Goal: Task Accomplishment & Management: Manage account settings

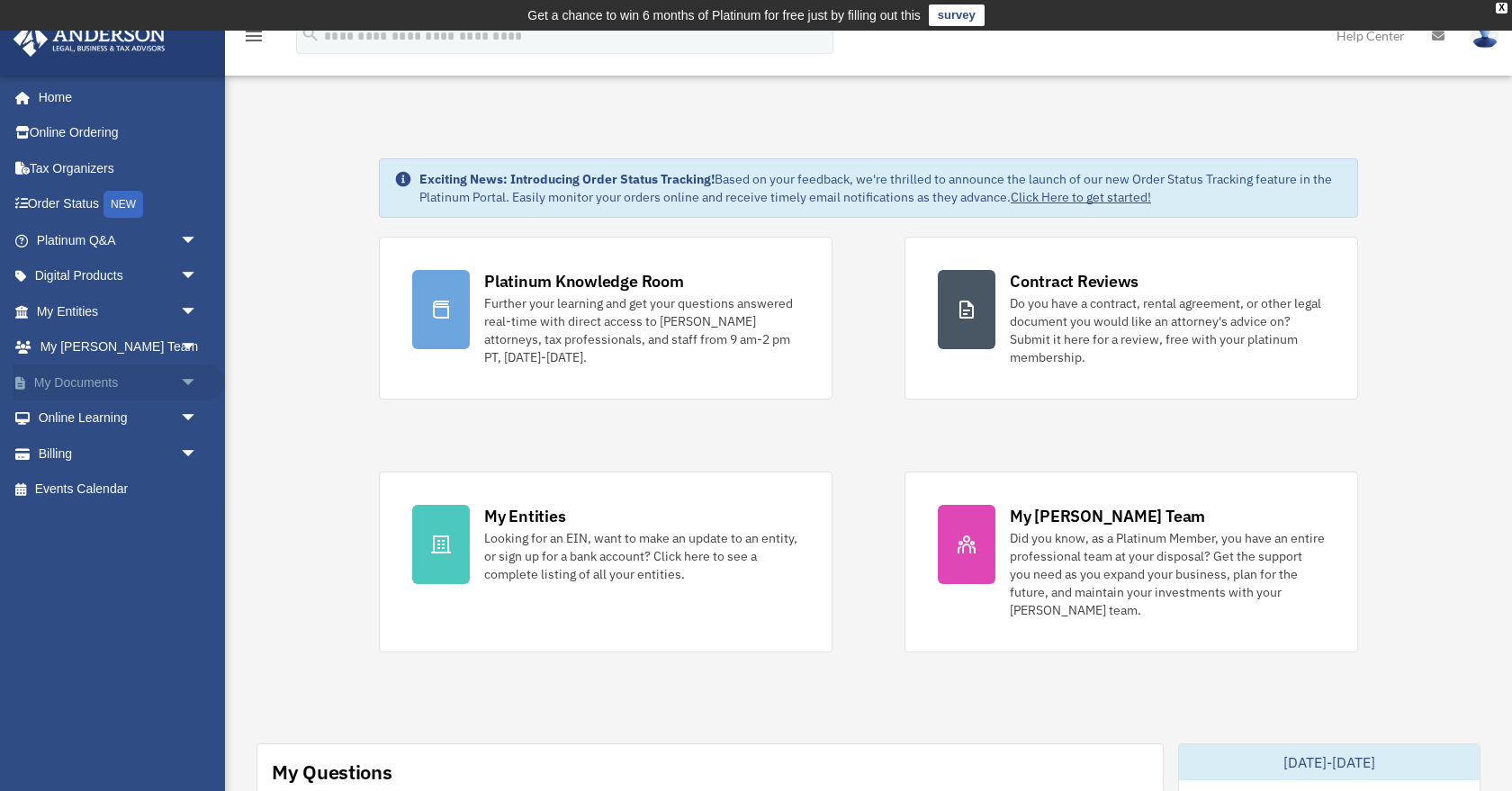
click at [99, 367] on link "My Documents arrow_drop_down" at bounding box center [119, 382] width 212 height 36
click at [99, 371] on link "My Documents arrow_drop_down" at bounding box center [119, 382] width 212 height 36
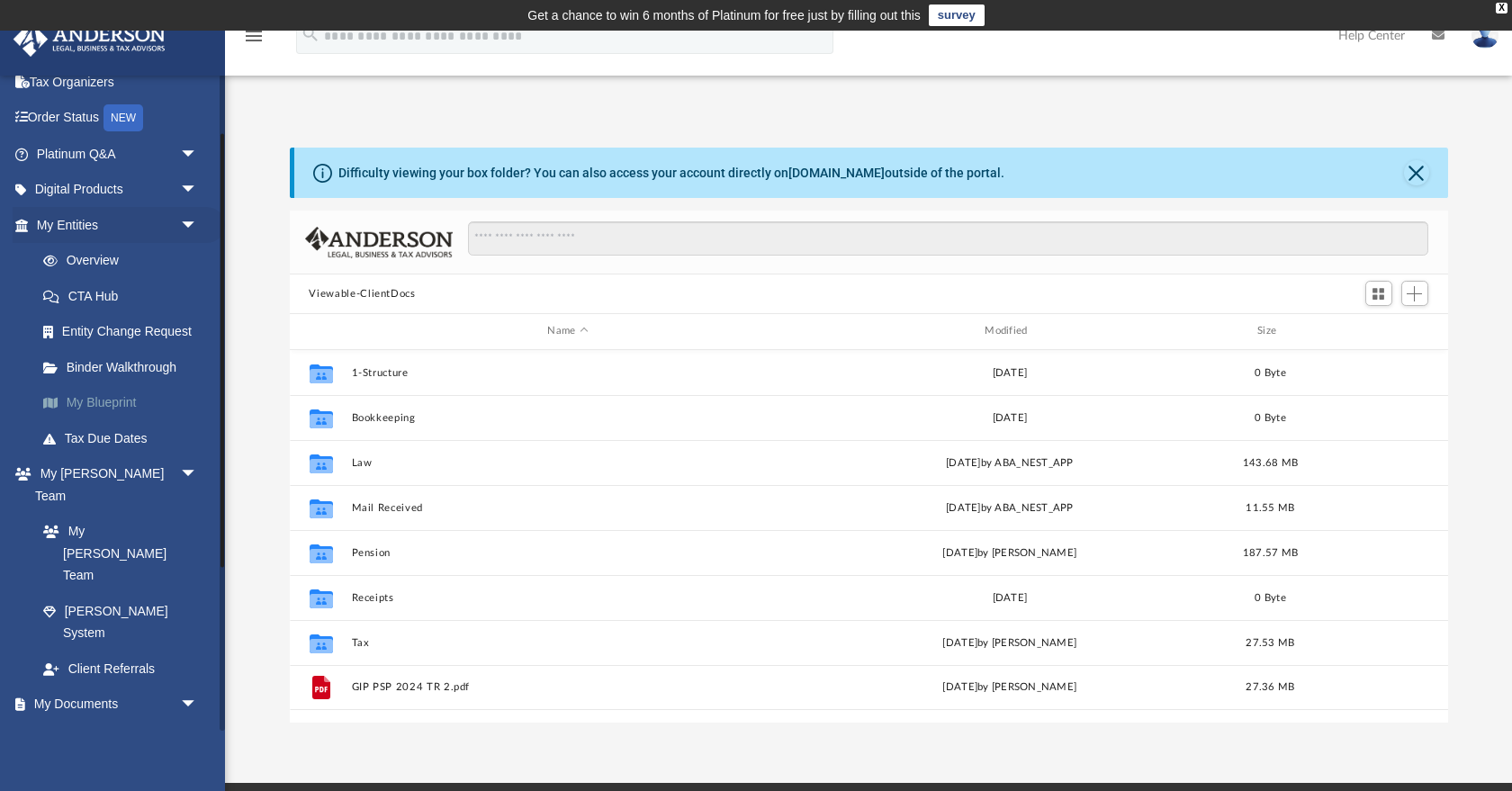
scroll to position [84, 0]
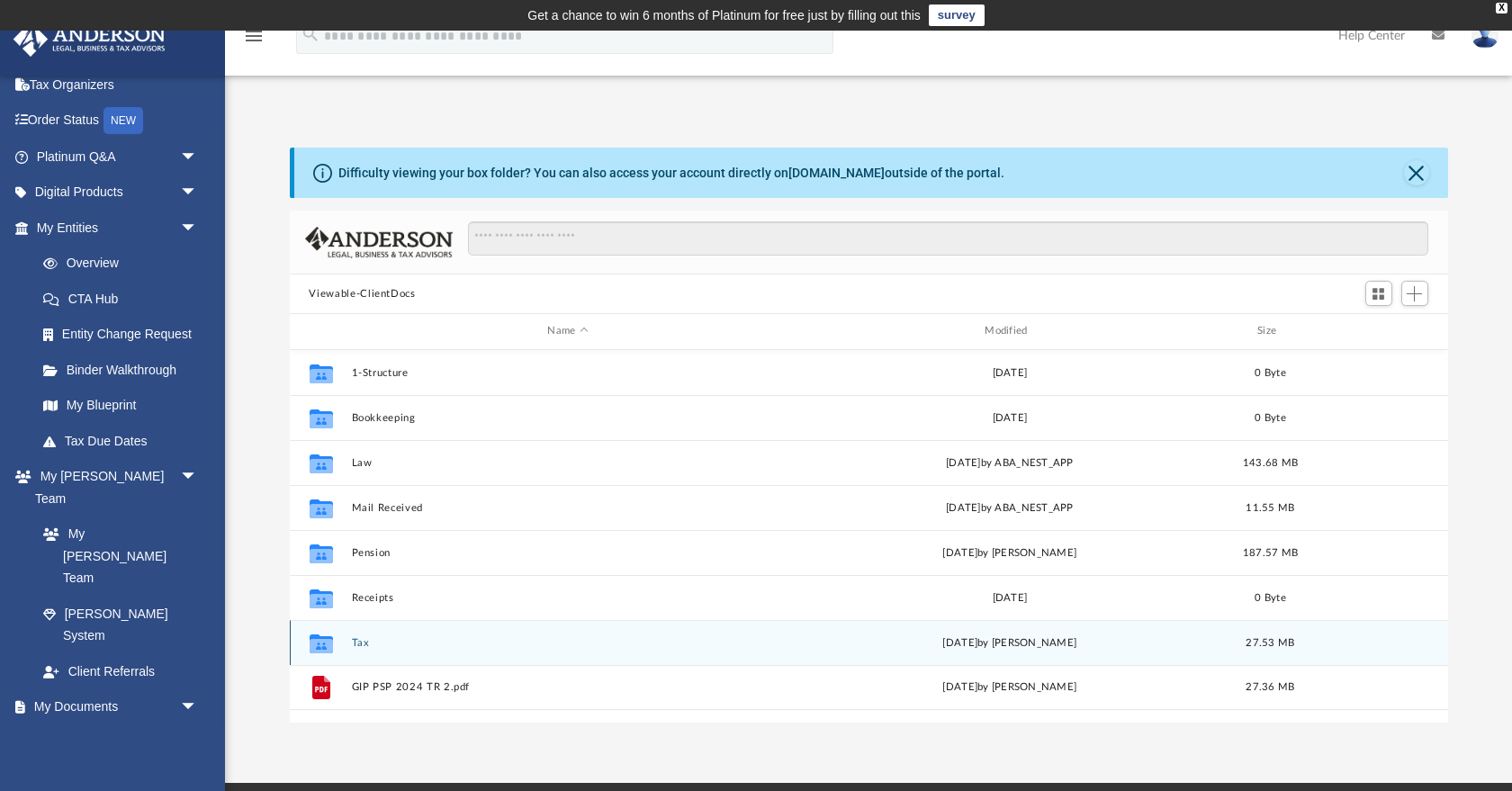
click at [349, 631] on div "Collaborated Folder Tax Fri Jul 18 2025 by Michael Dean Bock 27.53 MB" at bounding box center [868, 642] width 1158 height 45
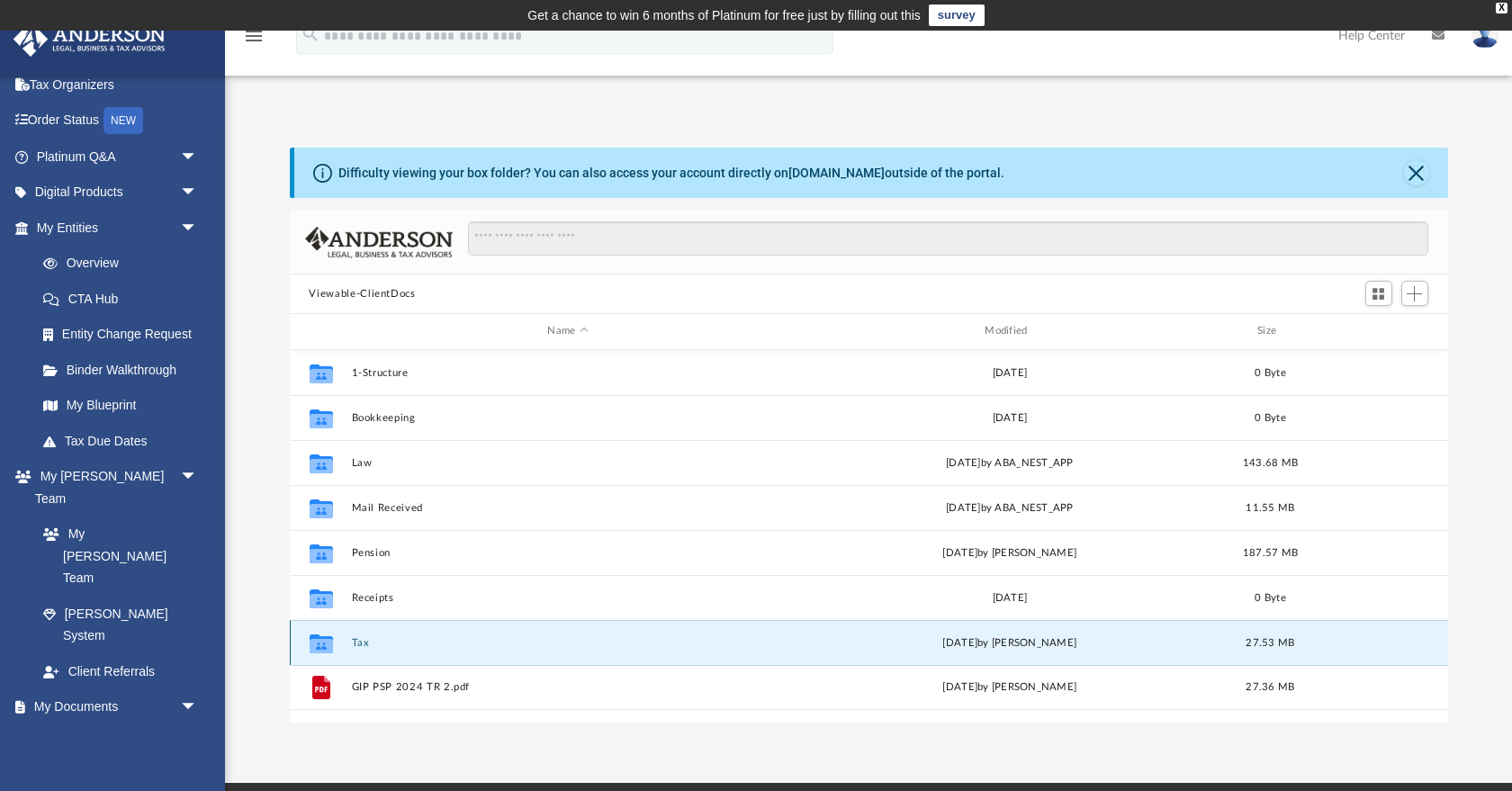
click at [360, 640] on button "Tax" at bounding box center [568, 642] width 434 height 12
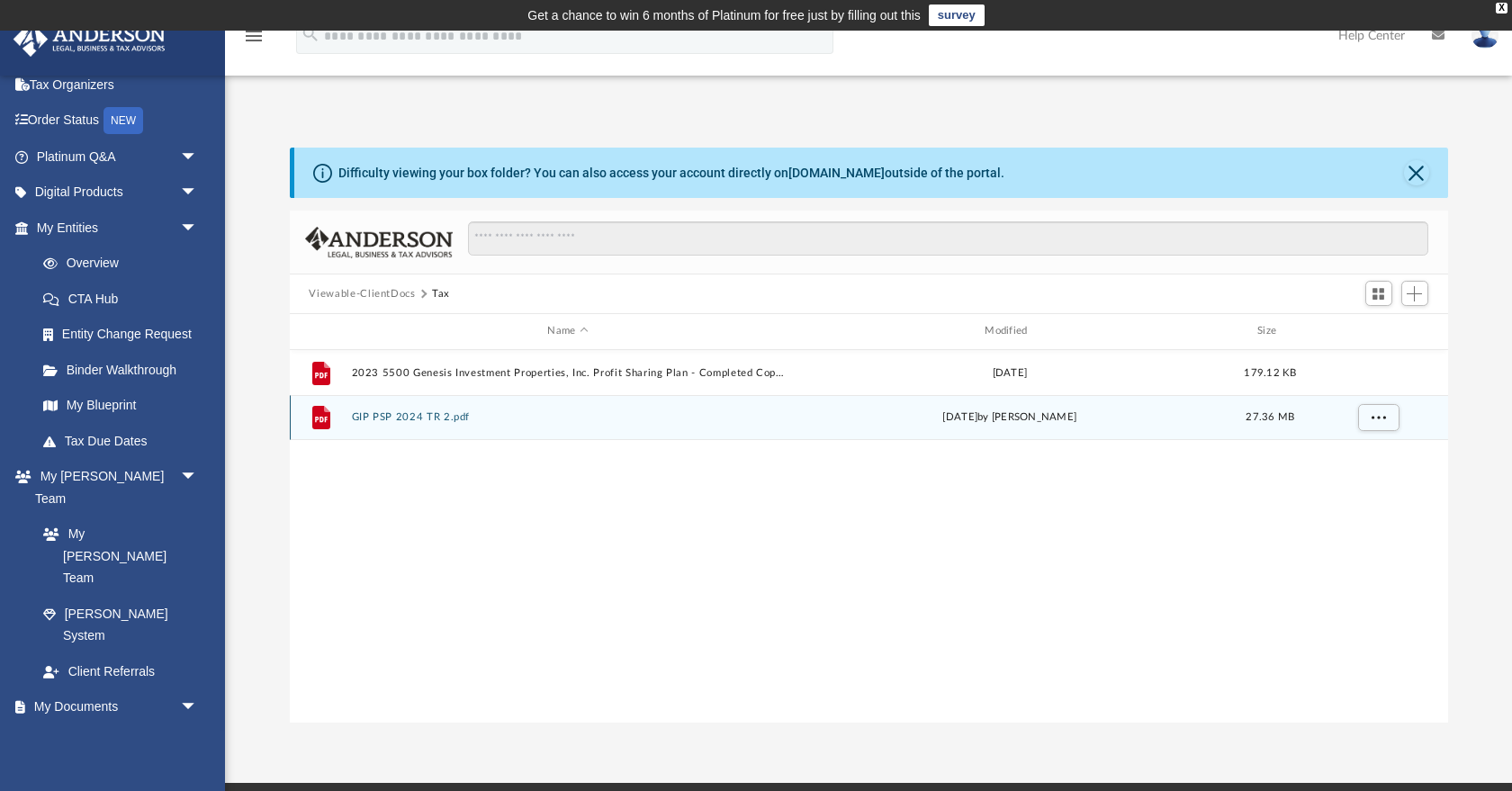
click at [415, 422] on button "GIP PSP 2024 TR 2.pdf" at bounding box center [568, 417] width 434 height 12
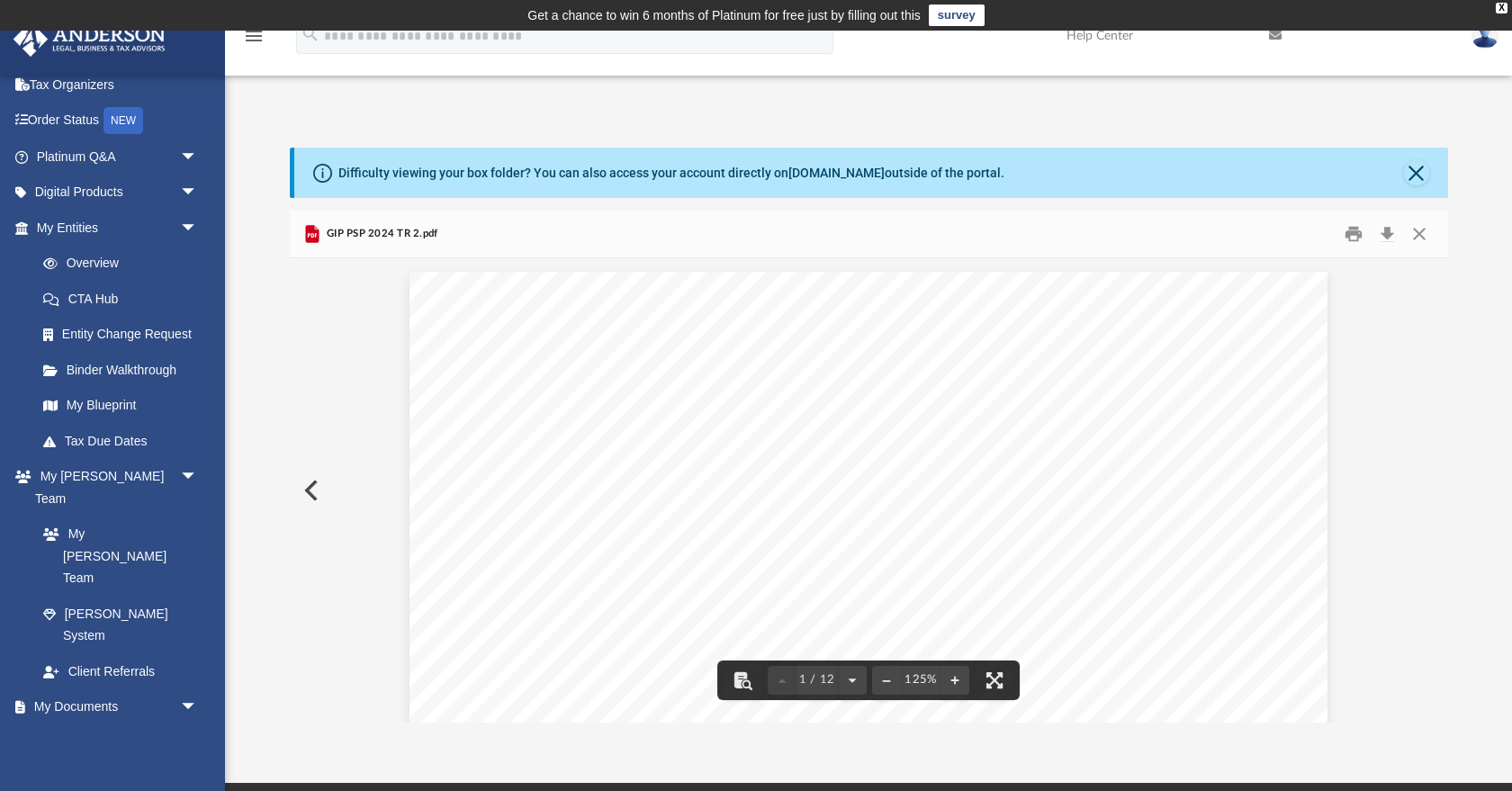
scroll to position [0, 0]
click at [1420, 175] on button "Close" at bounding box center [1417, 173] width 25 height 25
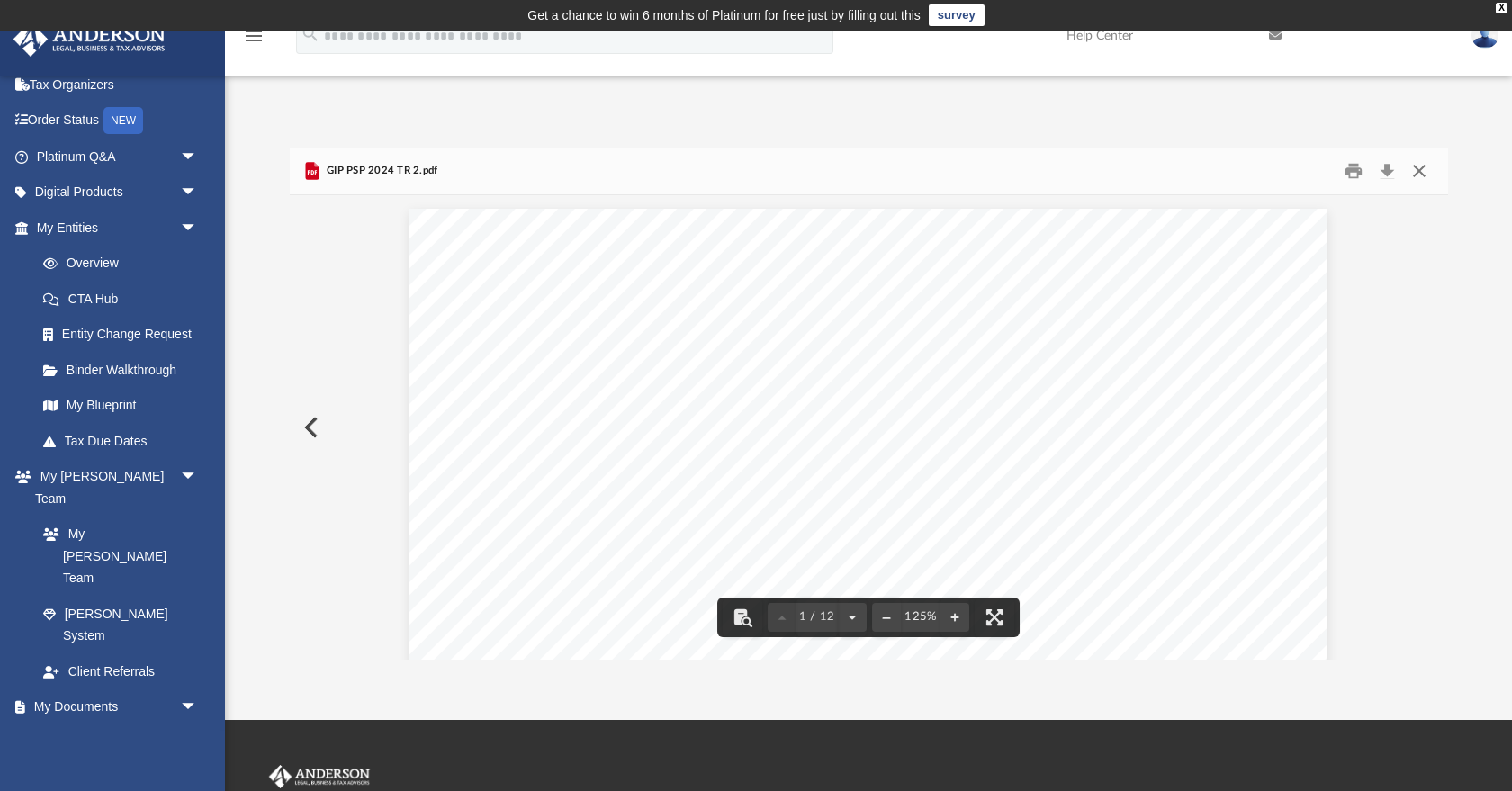
click at [1417, 170] on button "Close" at bounding box center [1419, 171] width 32 height 28
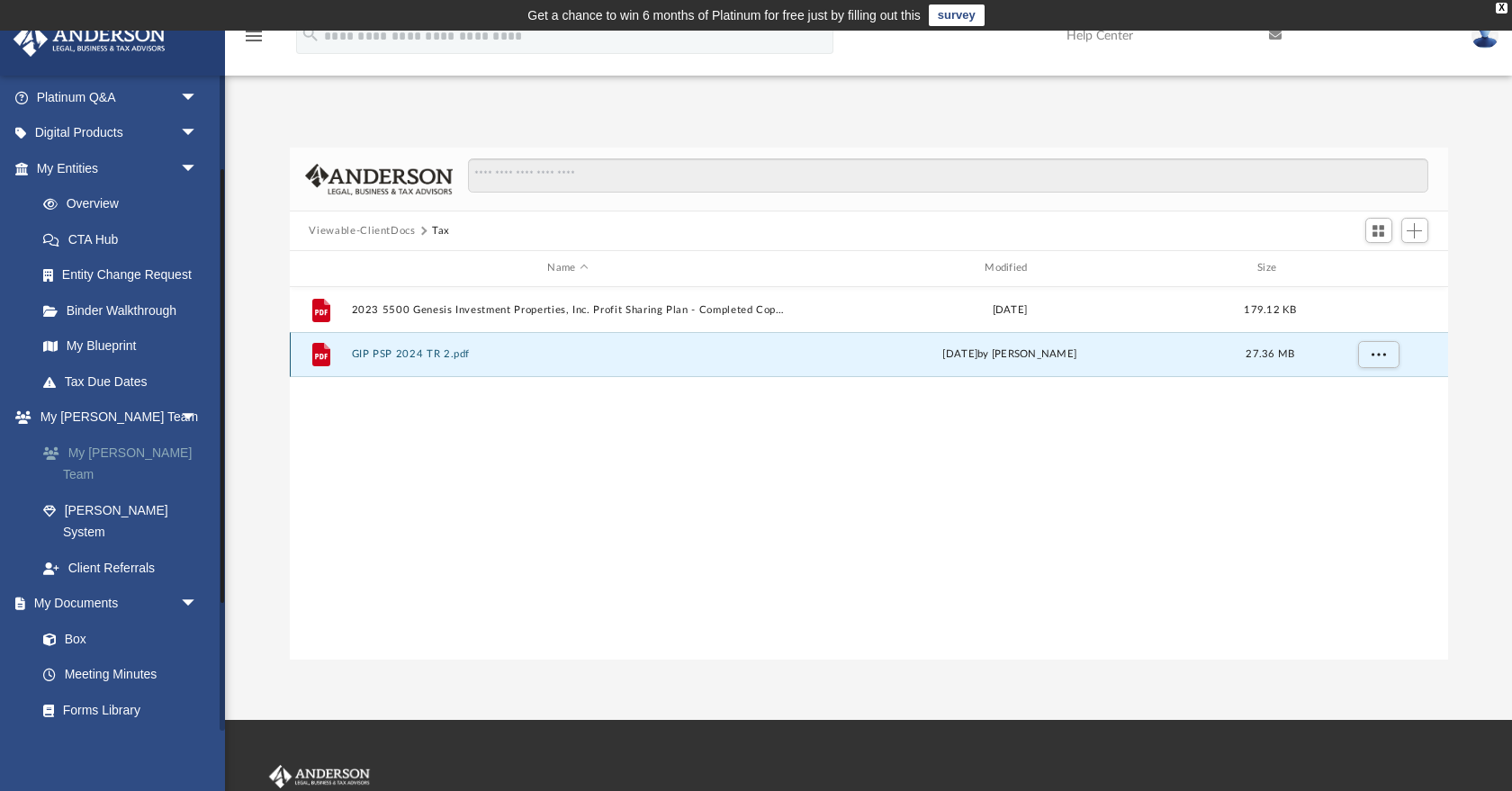
scroll to position [136, 0]
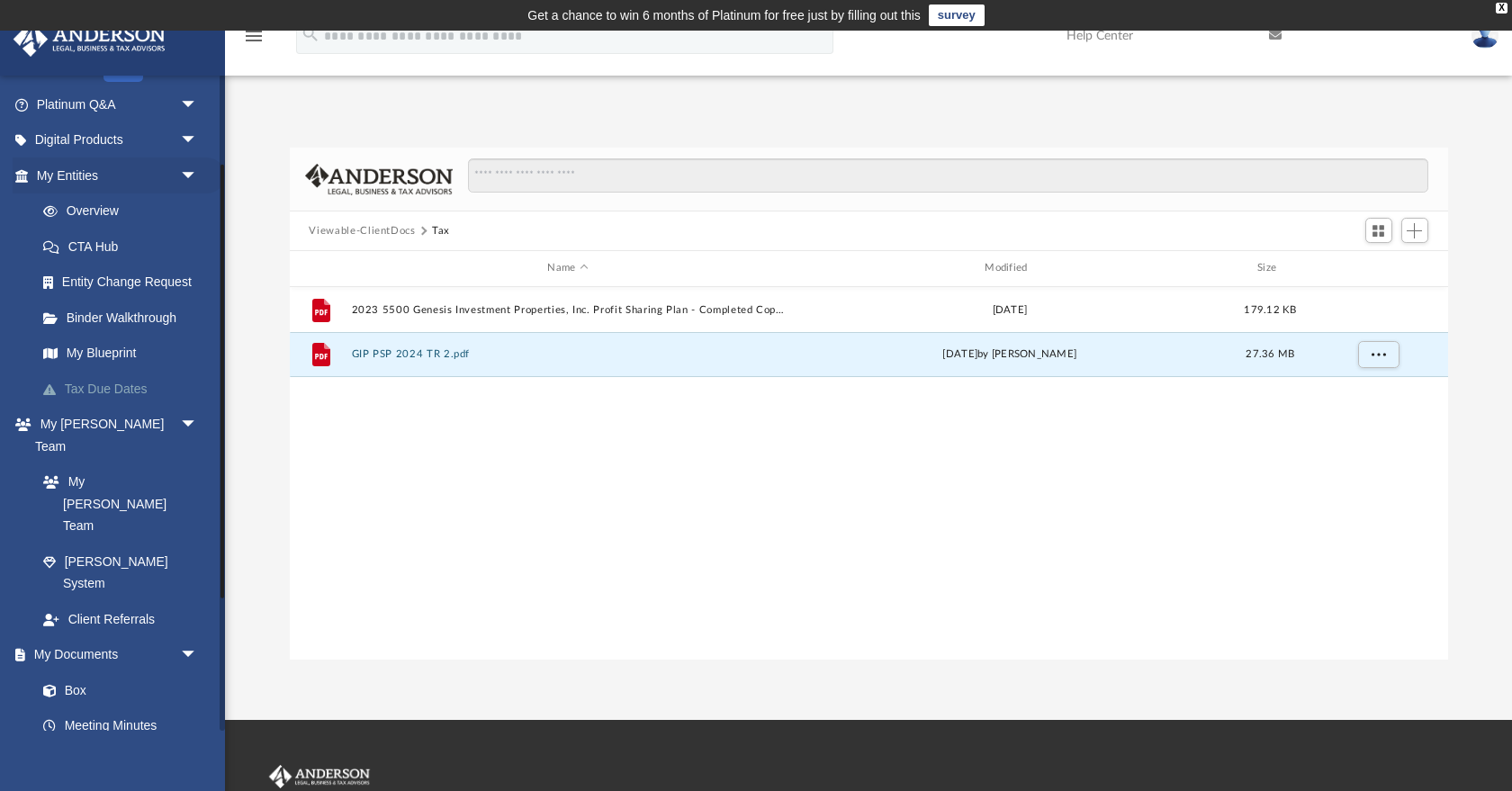
click at [107, 386] on link "Tax Due Dates" at bounding box center [124, 388] width 199 height 36
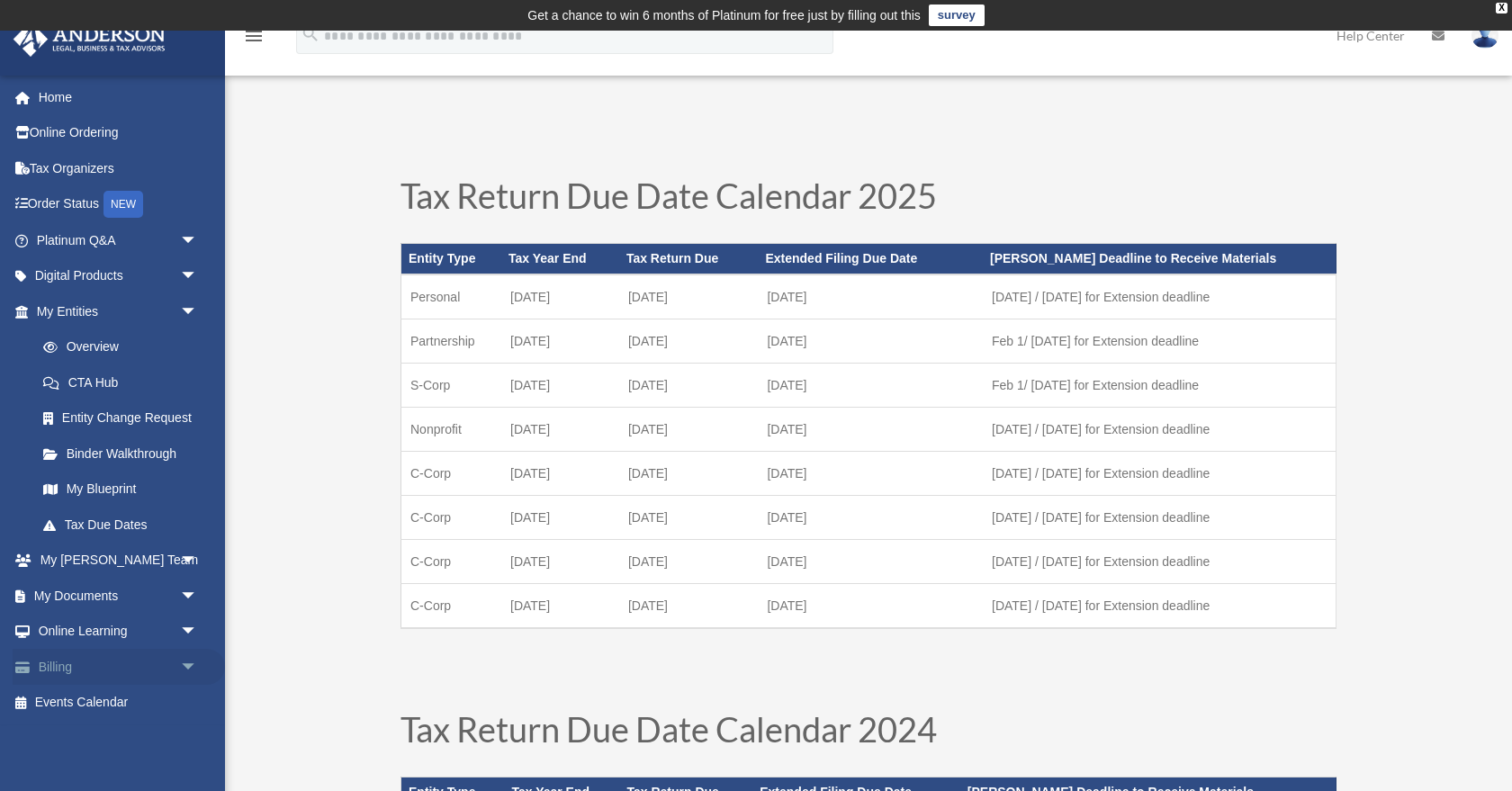
click at [58, 658] on link "Billing arrow_drop_down" at bounding box center [119, 666] width 212 height 36
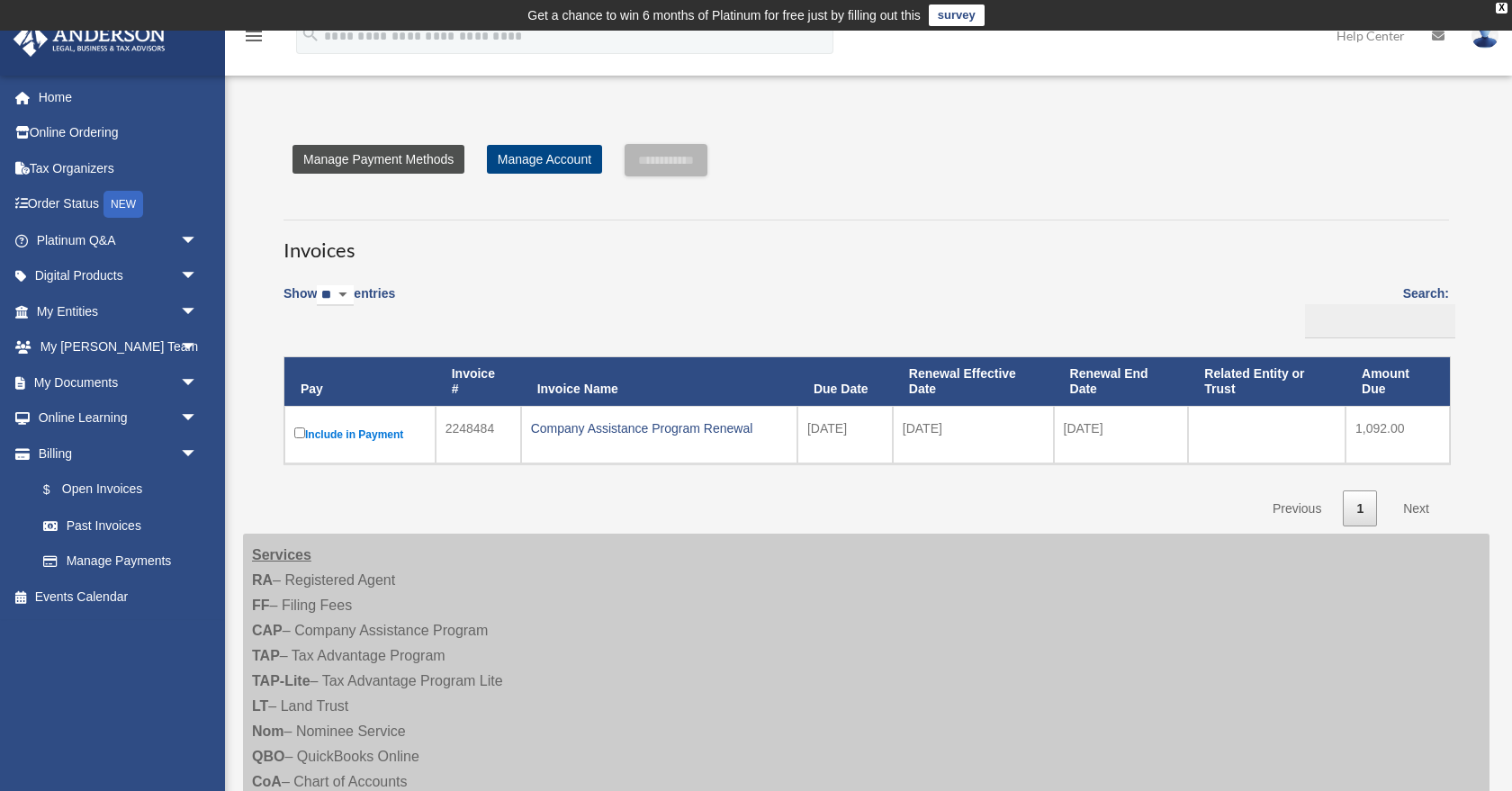
click at [441, 156] on link "Manage Payment Methods" at bounding box center [378, 159] width 172 height 29
